Goal: Task Accomplishment & Management: Use online tool/utility

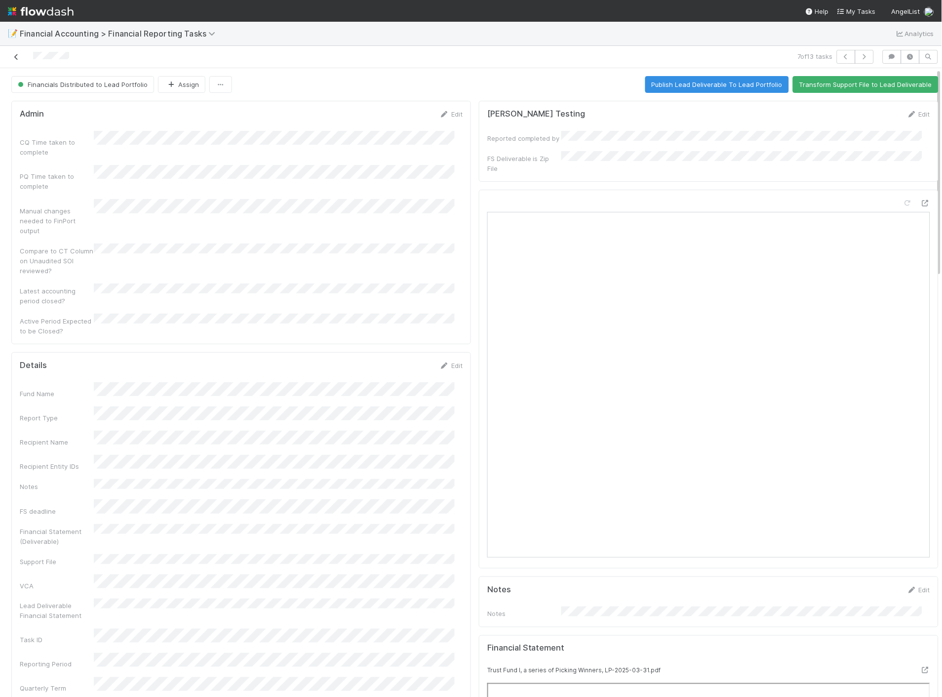
click at [13, 58] on icon at bounding box center [16, 57] width 10 height 6
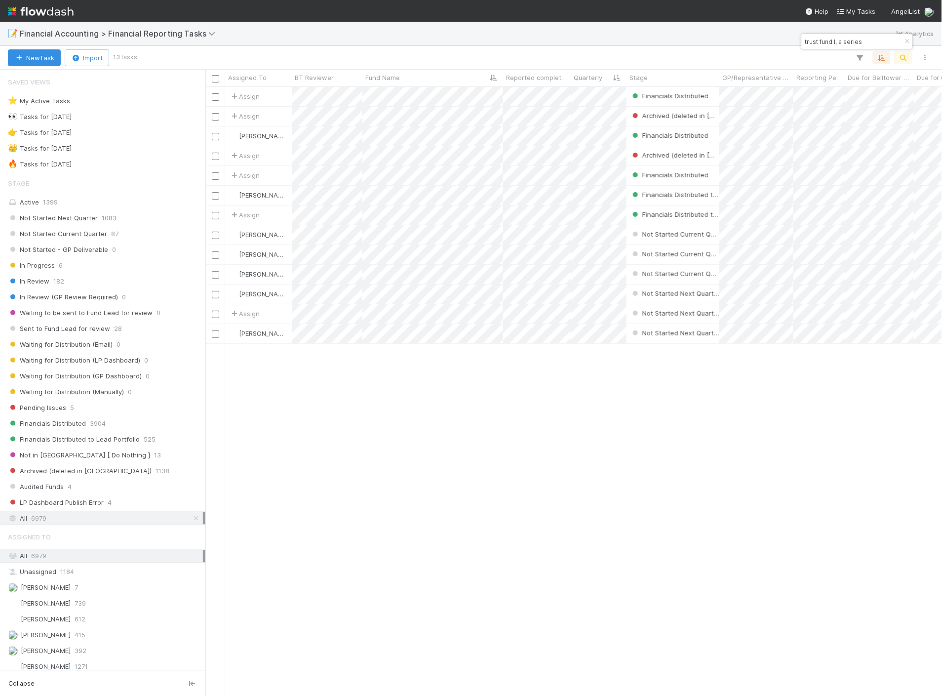
scroll to position [602, 729]
click at [80, 403] on div "Pending Issues 5" at bounding box center [102, 407] width 205 height 13
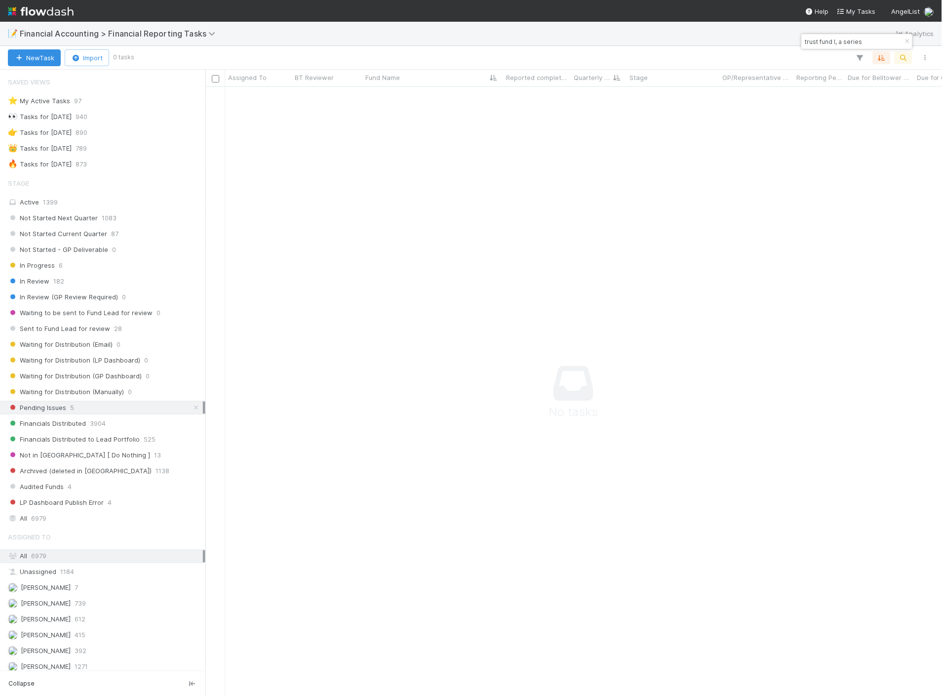
scroll to position [594, 720]
click at [903, 41] on icon "button" at bounding box center [908, 42] width 10 height 6
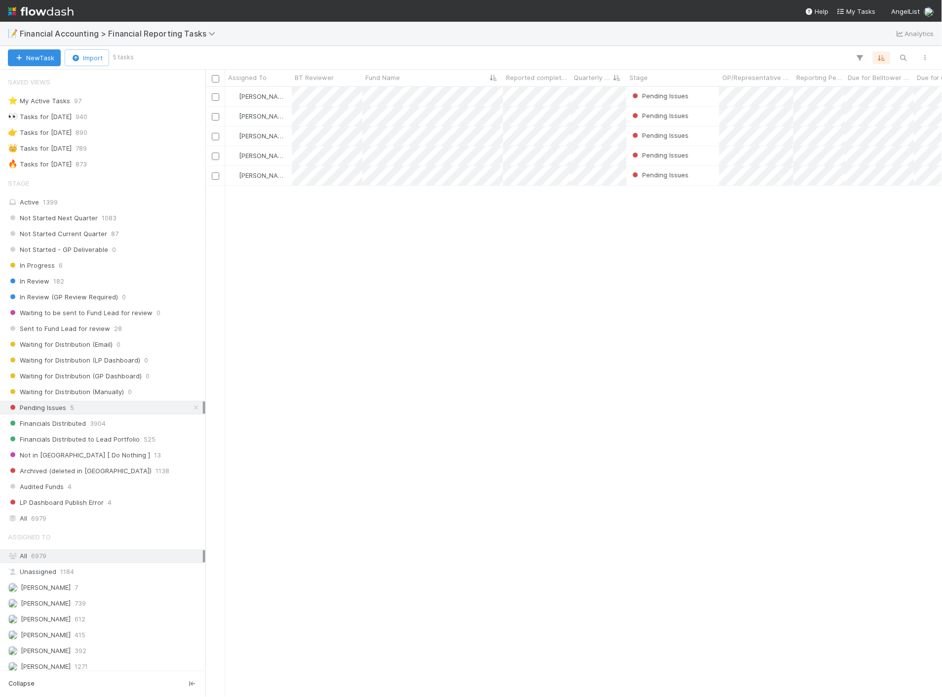
scroll to position [602, 729]
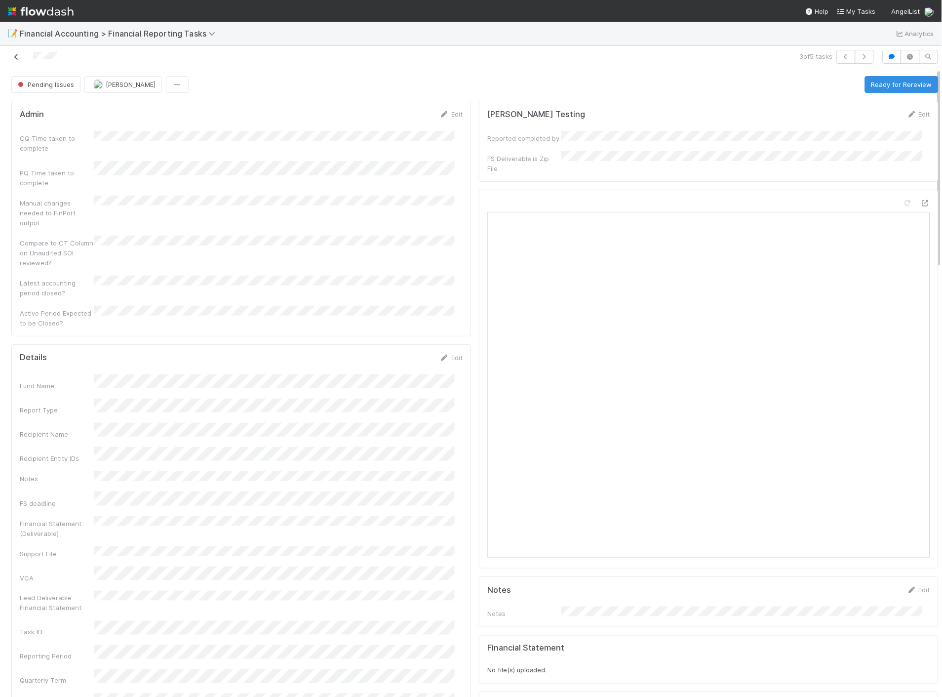
click at [13, 58] on icon at bounding box center [16, 57] width 10 height 6
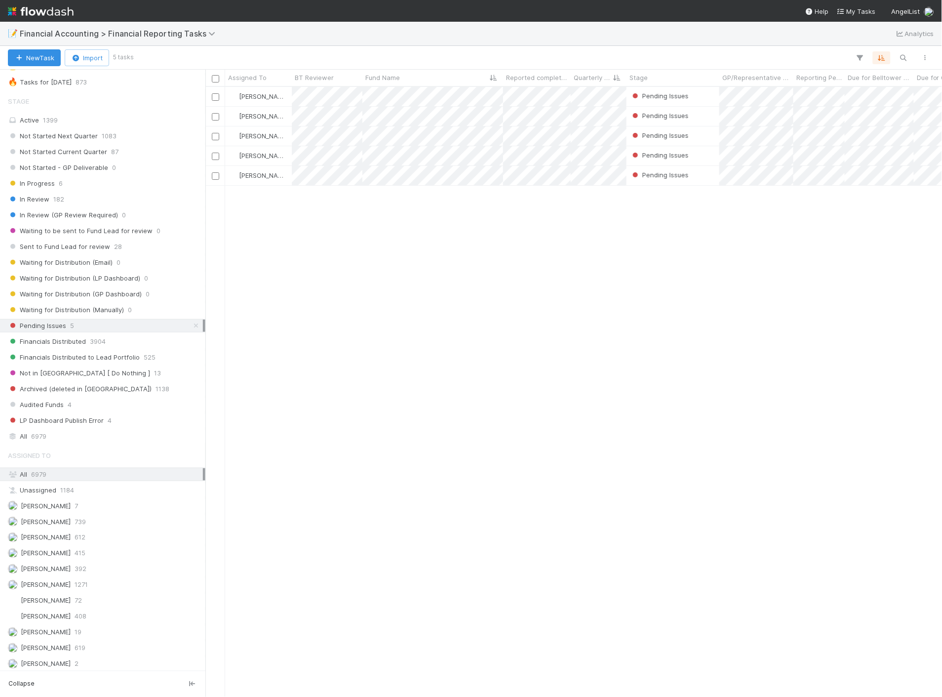
scroll to position [152, 0]
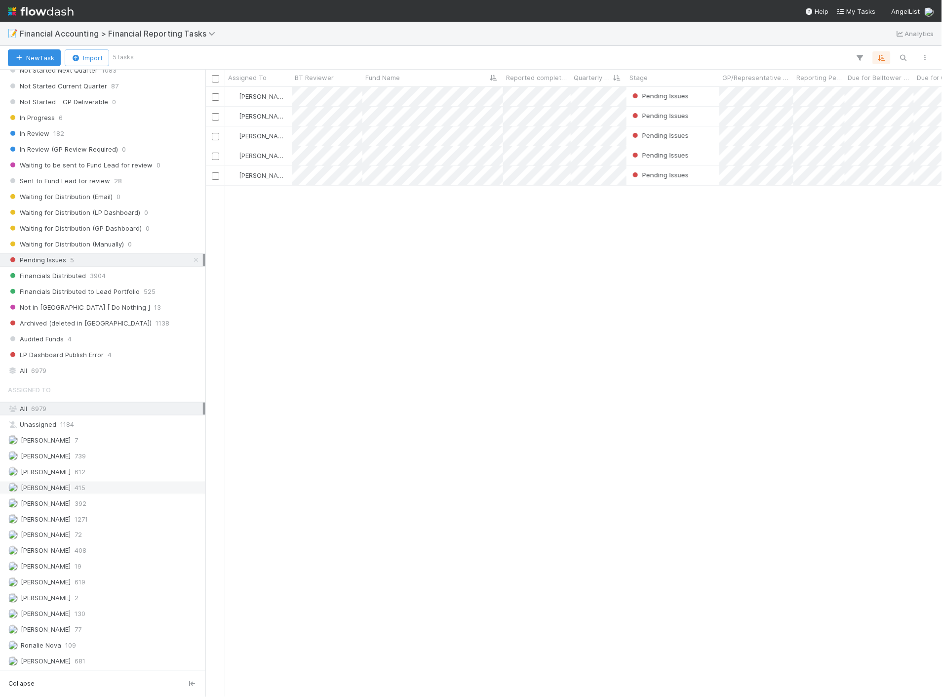
click at [75, 489] on span "415" at bounding box center [80, 488] width 11 height 12
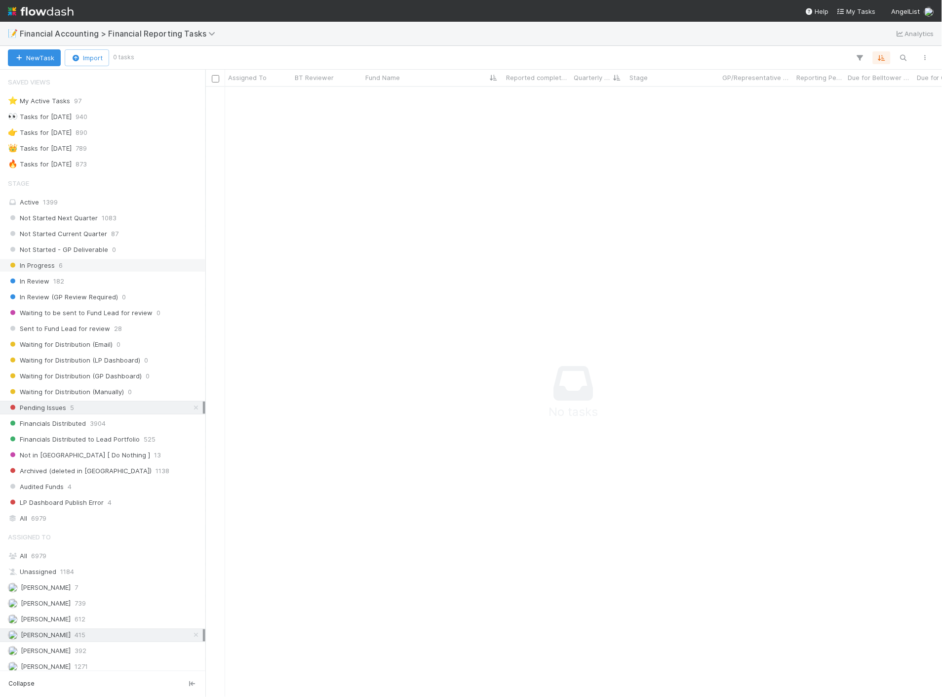
scroll to position [594, 720]
click at [84, 235] on span "Not Started Current Quarter" at bounding box center [57, 234] width 99 height 12
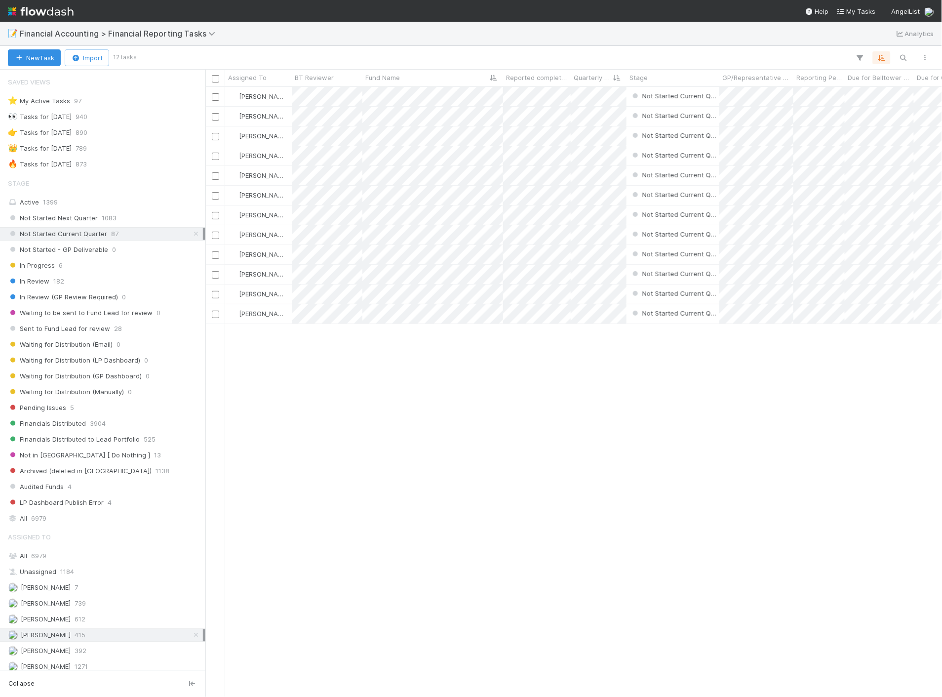
scroll to position [602, 729]
click at [52, 15] on img at bounding box center [41, 11] width 66 height 17
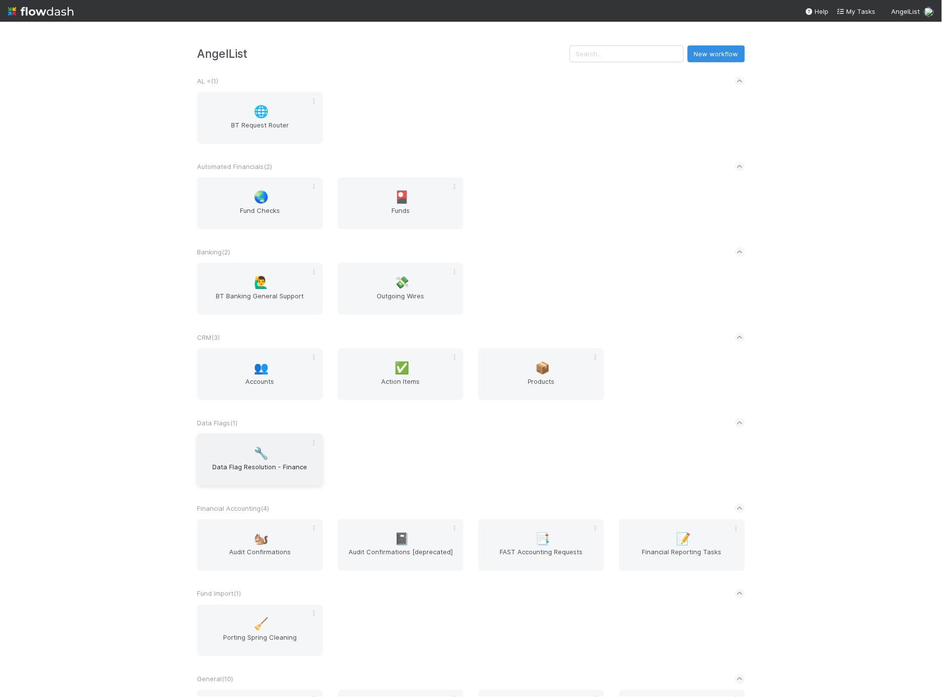
click at [258, 453] on span "🔧" at bounding box center [261, 453] width 15 height 13
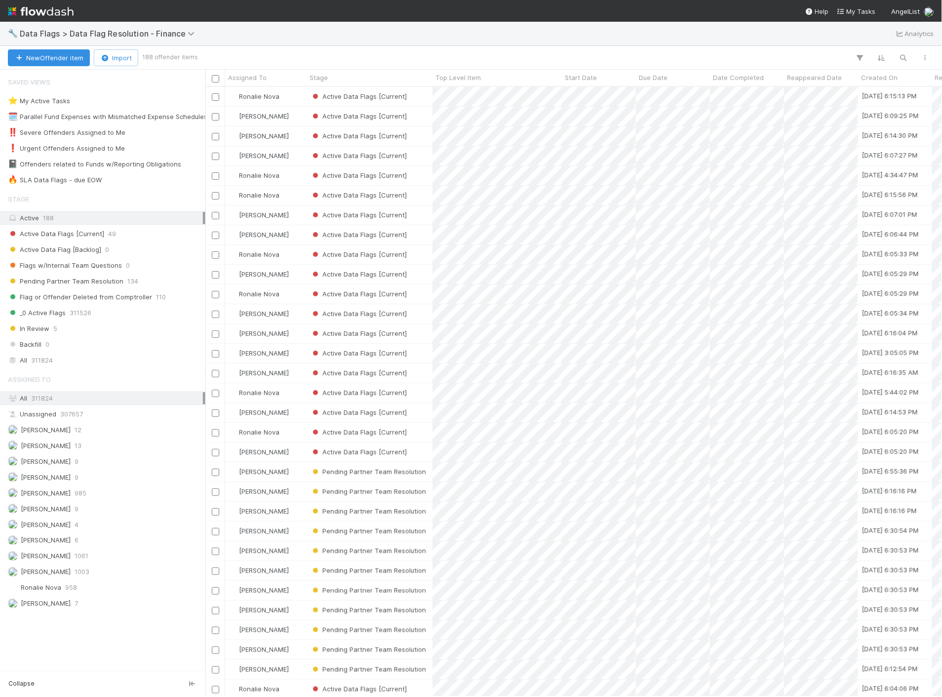
scroll to position [602, 729]
click at [67, 15] on img at bounding box center [41, 11] width 66 height 17
